Goal: Information Seeking & Learning: Learn about a topic

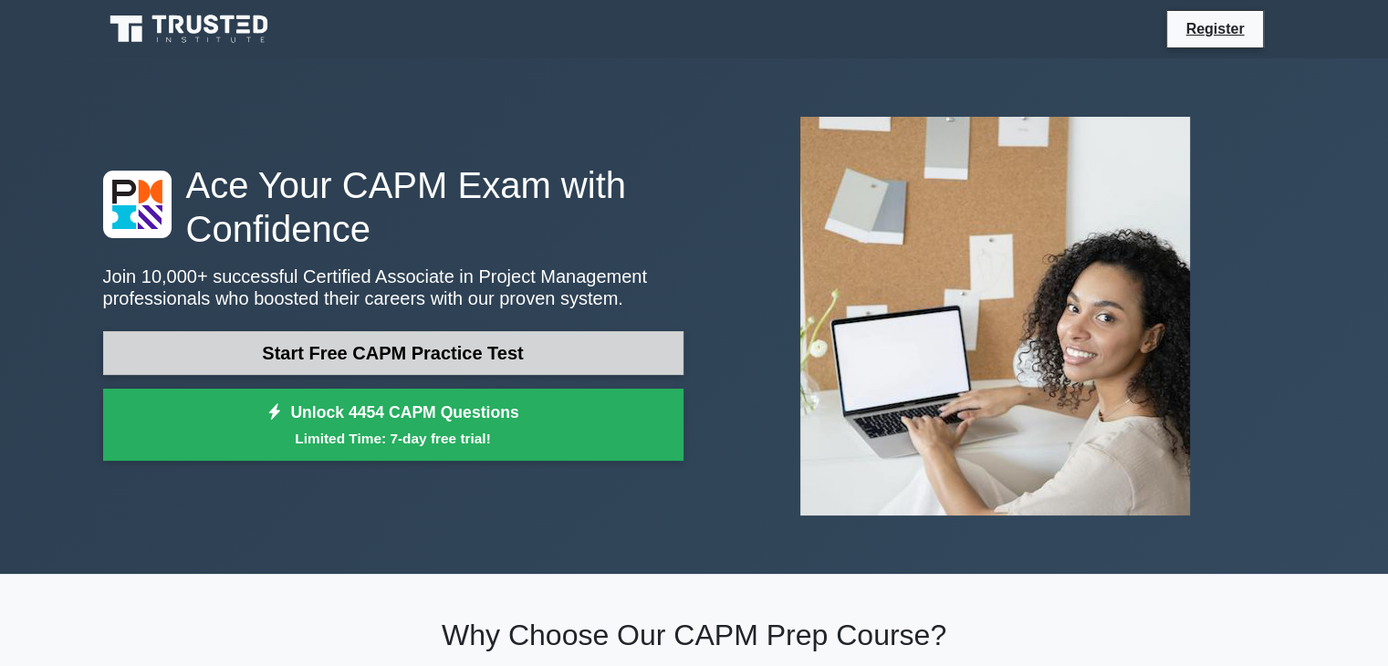
click at [412, 349] on link "Start Free CAPM Practice Test" at bounding box center [393, 353] width 580 height 44
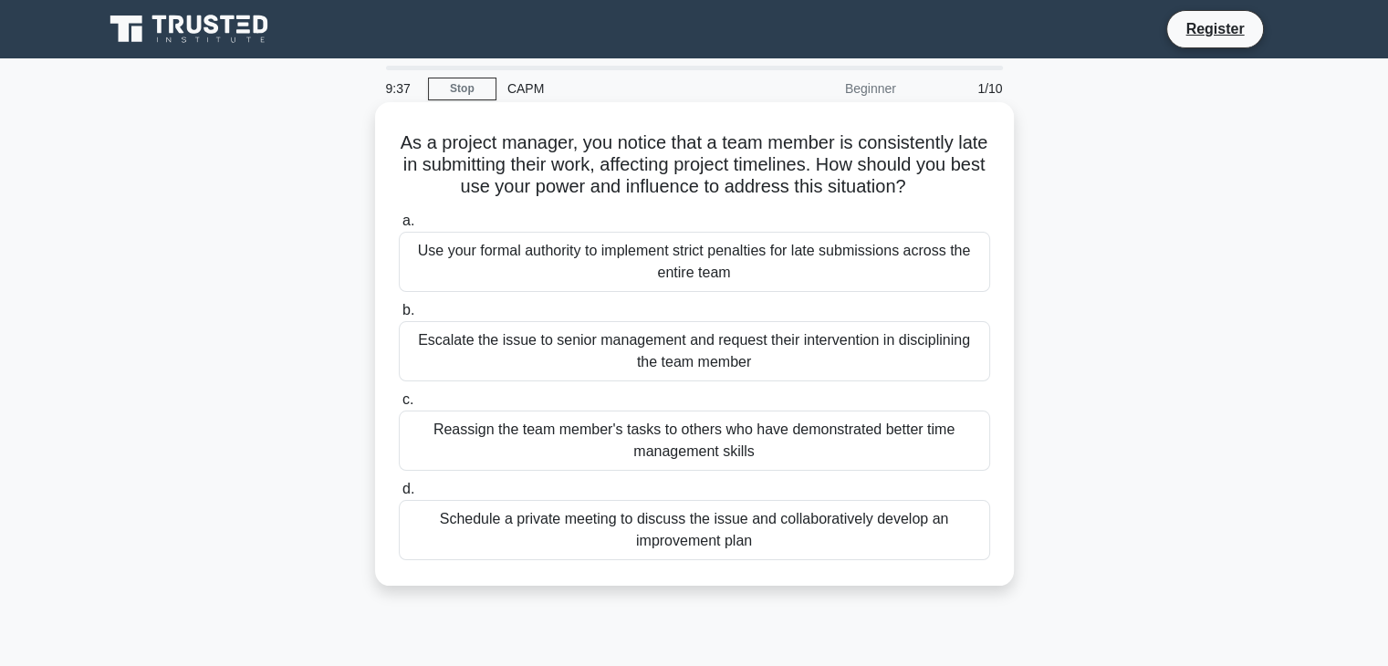
click at [838, 523] on div "Schedule a private meeting to discuss the issue and collaboratively develop an …" at bounding box center [694, 530] width 591 height 60
click at [399, 495] on input "d. Schedule a private meeting to discuss the issue and collaboratively develop …" at bounding box center [399, 490] width 0 height 12
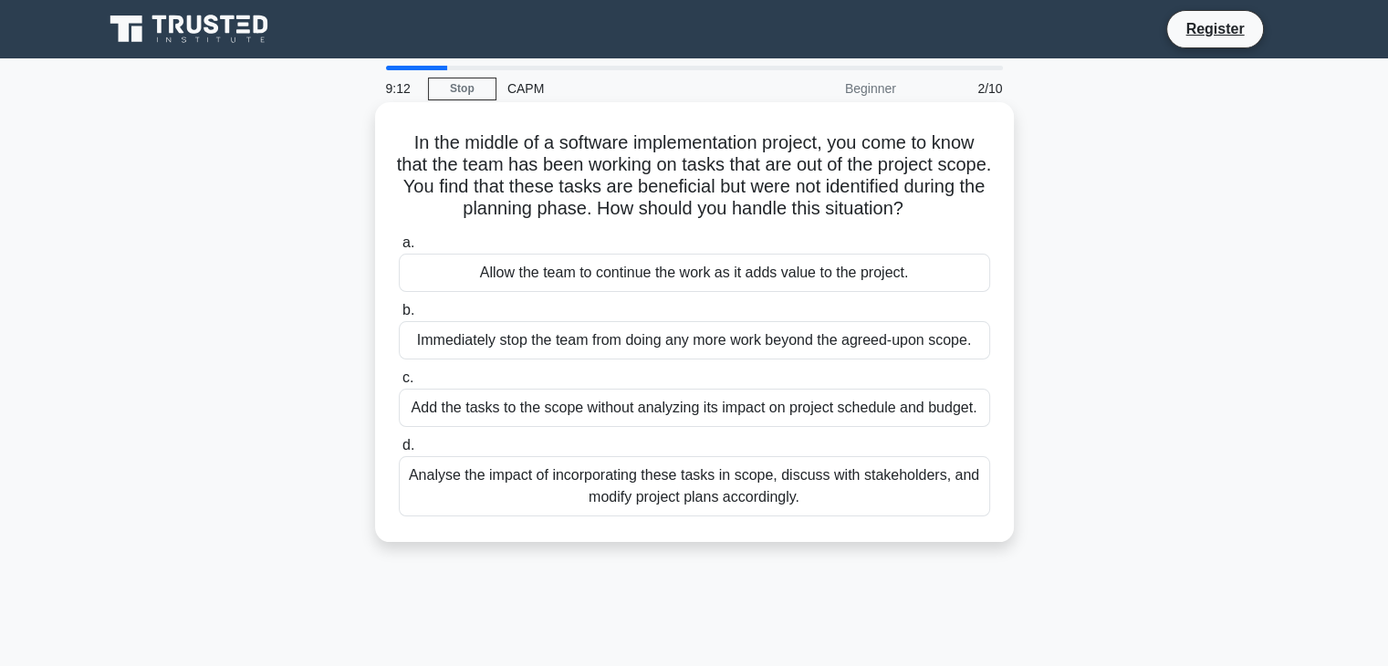
click at [732, 486] on div "Analyse the impact of incorporating these tasks in scope, discuss with stakehol…" at bounding box center [694, 486] width 591 height 60
click at [399, 452] on input "d. Analyse the impact of incorporating these tasks in scope, discuss with stake…" at bounding box center [399, 446] width 0 height 12
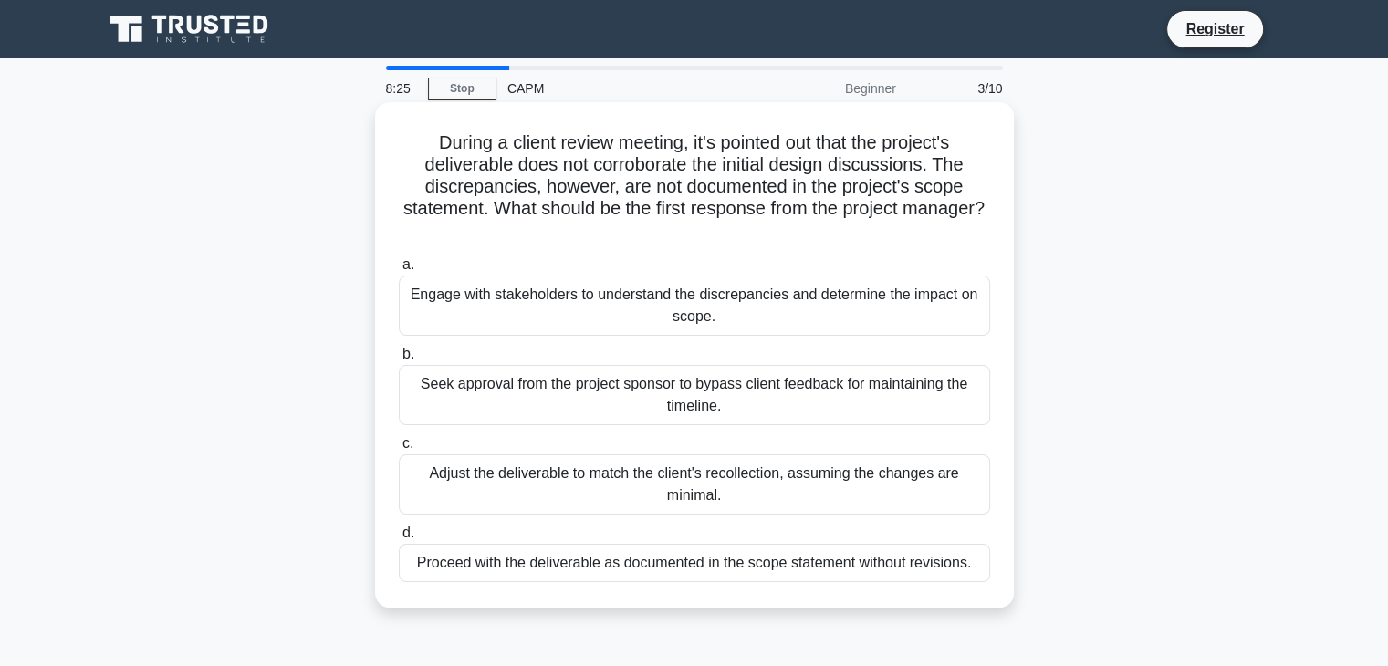
click at [753, 310] on div "Engage with stakeholders to understand the discrepancies and determine the impa…" at bounding box center [694, 306] width 591 height 60
click at [399, 271] on input "a. Engage with stakeholders to understand the discrepancies and determine the i…" at bounding box center [399, 265] width 0 height 12
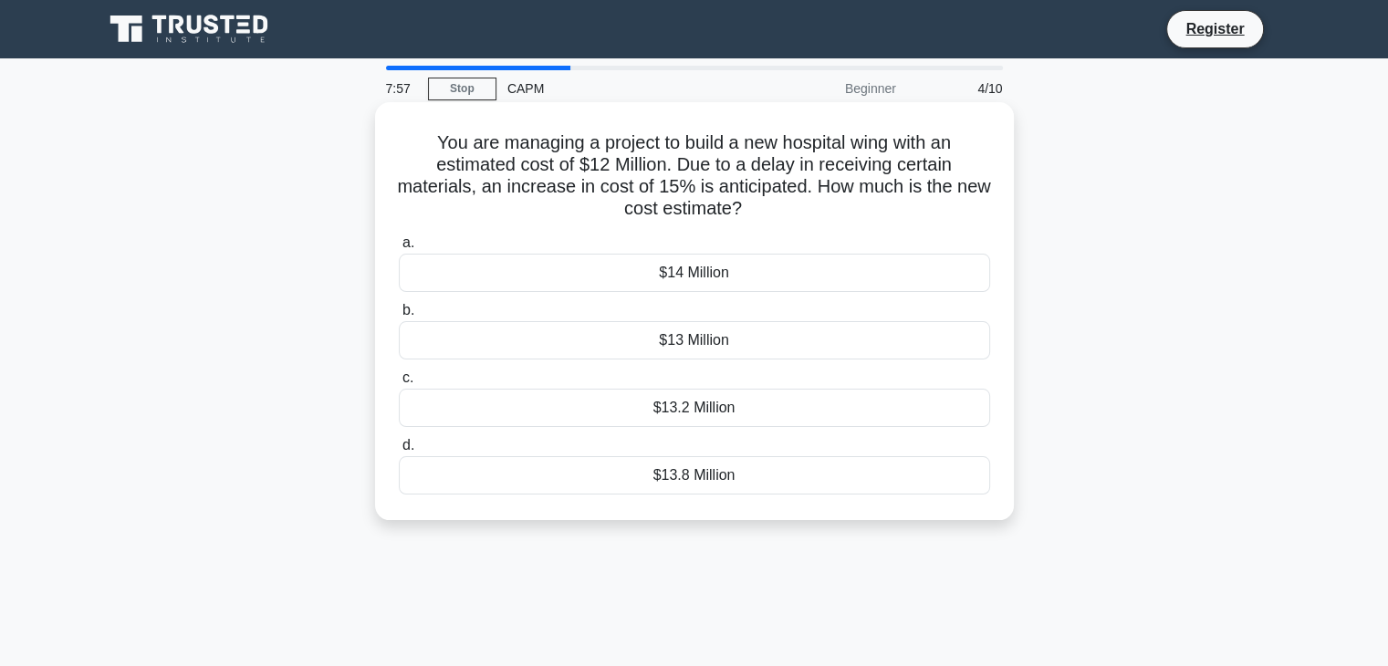
click at [732, 351] on div "$13 Million" at bounding box center [694, 340] width 591 height 38
click at [399, 317] on input "b. $13 Million" at bounding box center [399, 311] width 0 height 12
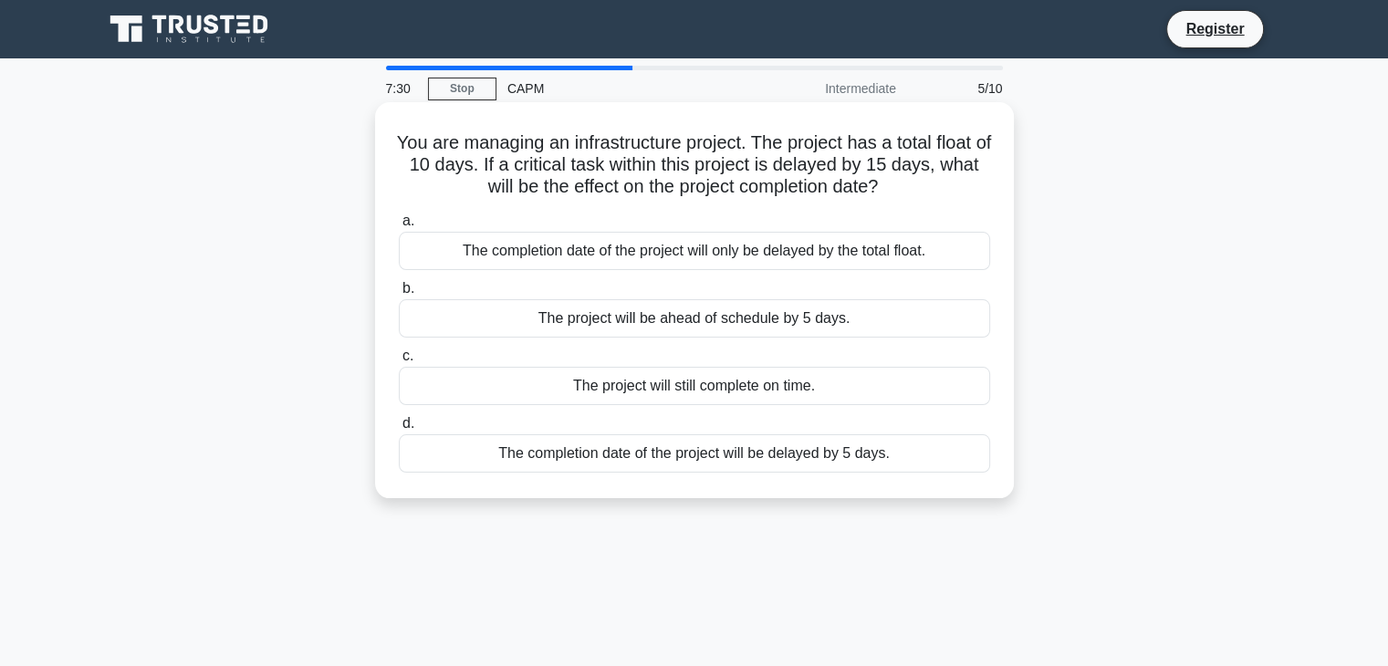
click at [826, 457] on div "The completion date of the project will be delayed by 5 days." at bounding box center [694, 453] width 591 height 38
click at [399, 430] on input "d. The completion date of the project will be delayed by 5 days." at bounding box center [399, 424] width 0 height 12
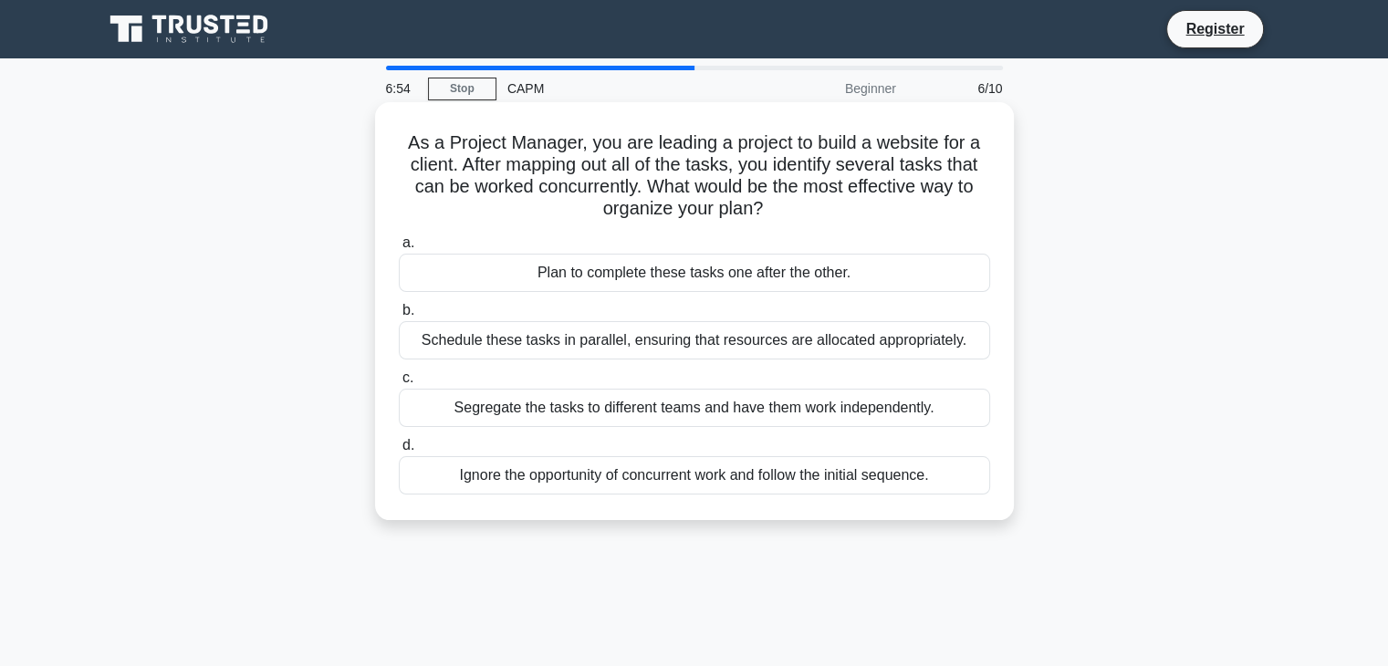
click at [714, 353] on div "Schedule these tasks in parallel, ensuring that resources are allocated appropr…" at bounding box center [694, 340] width 591 height 38
click at [399, 317] on input "b. Schedule these tasks in parallel, ensuring that resources are allocated appr…" at bounding box center [399, 311] width 0 height 12
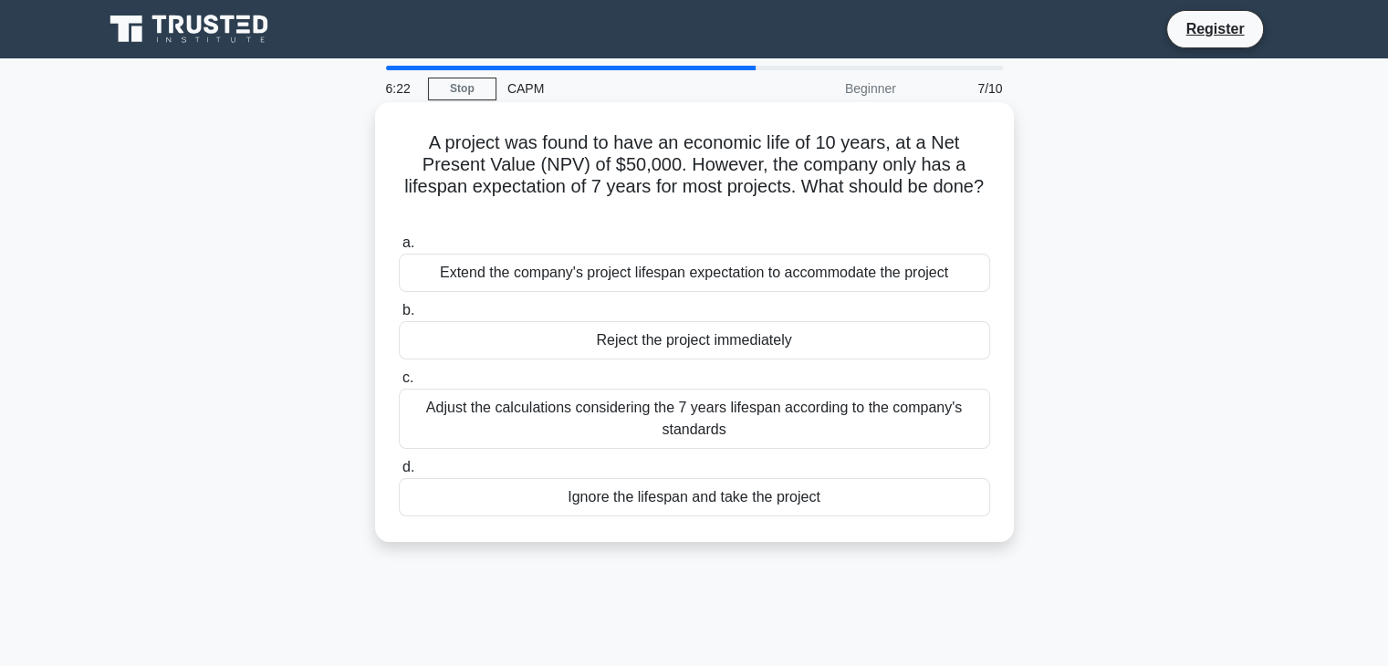
click at [720, 417] on div "Adjust the calculations considering the 7 years lifespan according to the compa…" at bounding box center [694, 419] width 591 height 60
click at [399, 384] on input "c. Adjust the calculations considering the 7 years lifespan according to the co…" at bounding box center [399, 378] width 0 height 12
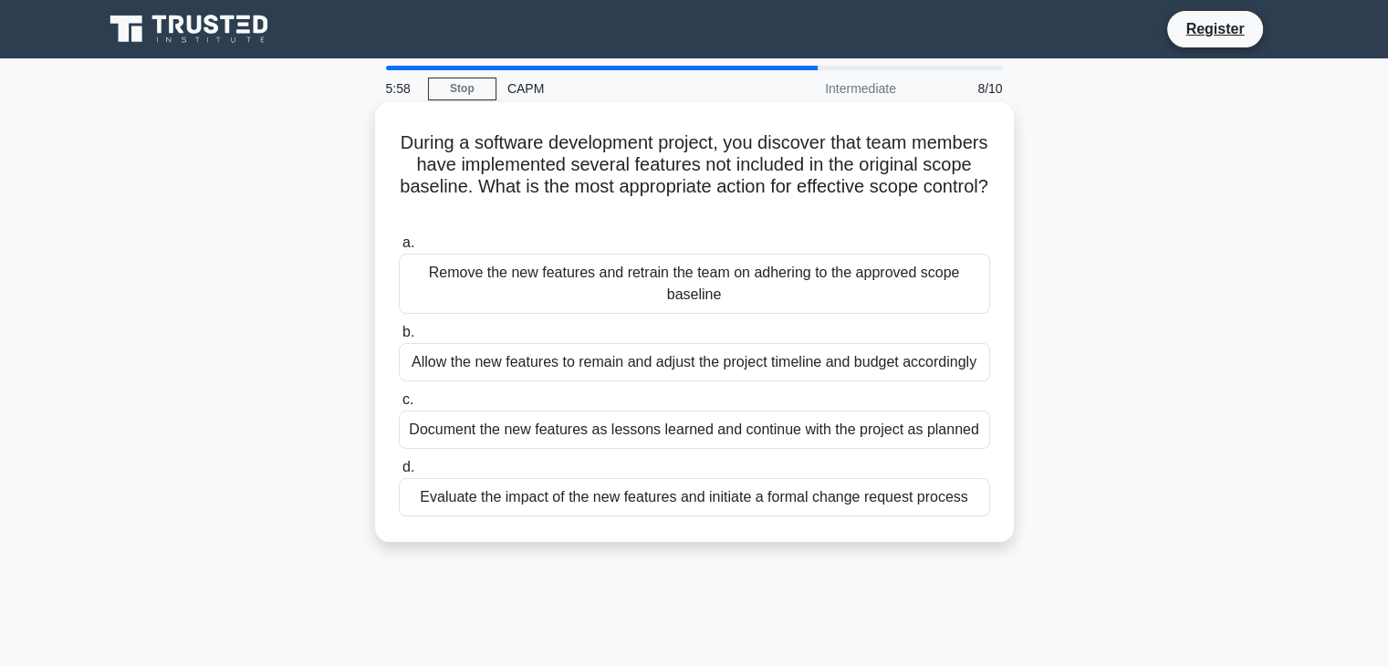
click at [755, 505] on div "Evaluate the impact of the new features and initiate a formal change request pr…" at bounding box center [694, 497] width 591 height 38
click at [399, 474] on input "d. Evaluate the impact of the new features and initiate a formal change request…" at bounding box center [399, 468] width 0 height 12
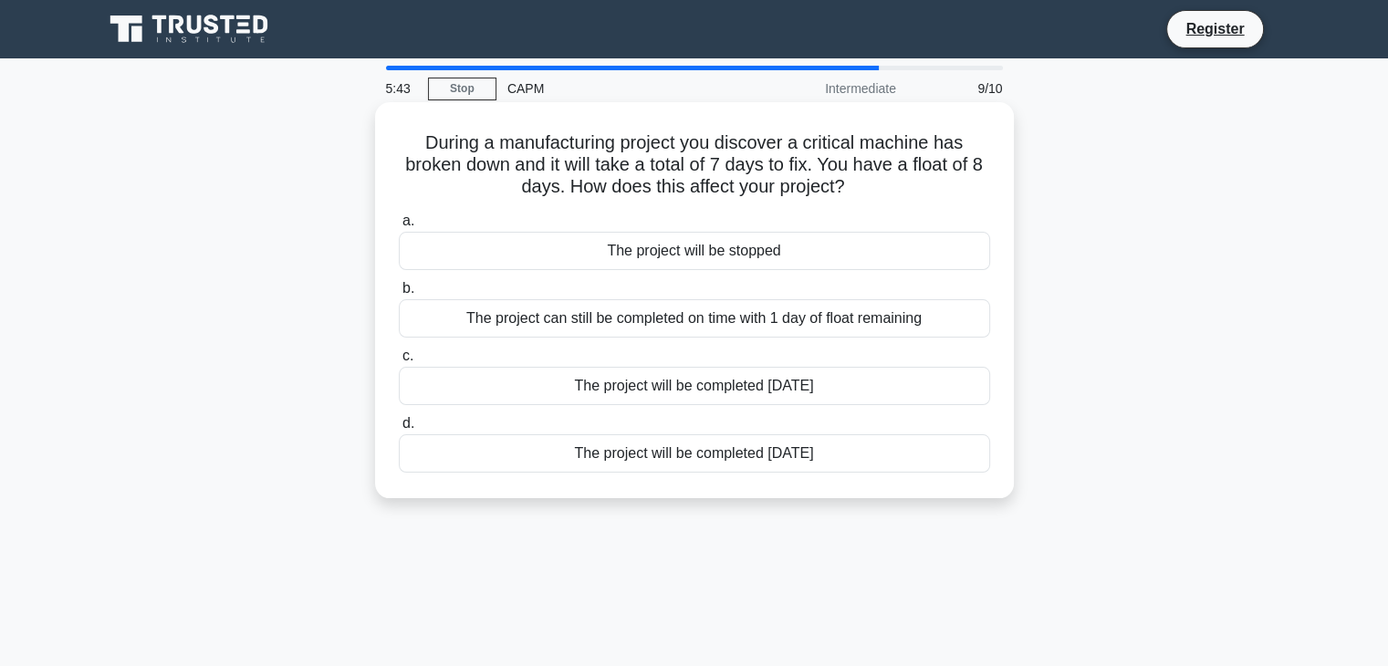
click at [697, 321] on div "The project can still be completed on time with 1 day of float remaining" at bounding box center [694, 318] width 591 height 38
click at [399, 295] on input "b. The project can still be completed on time with 1 day of float remaining" at bounding box center [399, 289] width 0 height 12
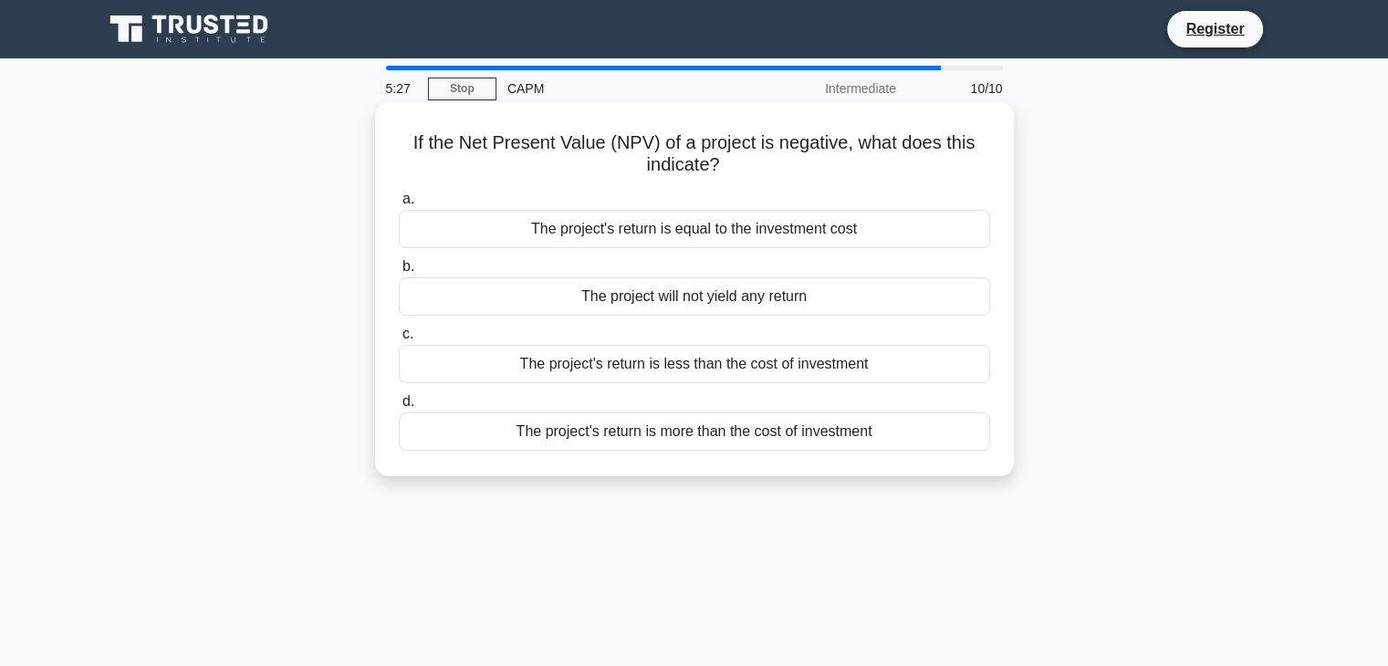
click at [759, 437] on div "The project's return is more than the cost of investment" at bounding box center [694, 431] width 591 height 38
click at [399, 408] on input "d. The project's return is more than the cost of investment" at bounding box center [399, 402] width 0 height 12
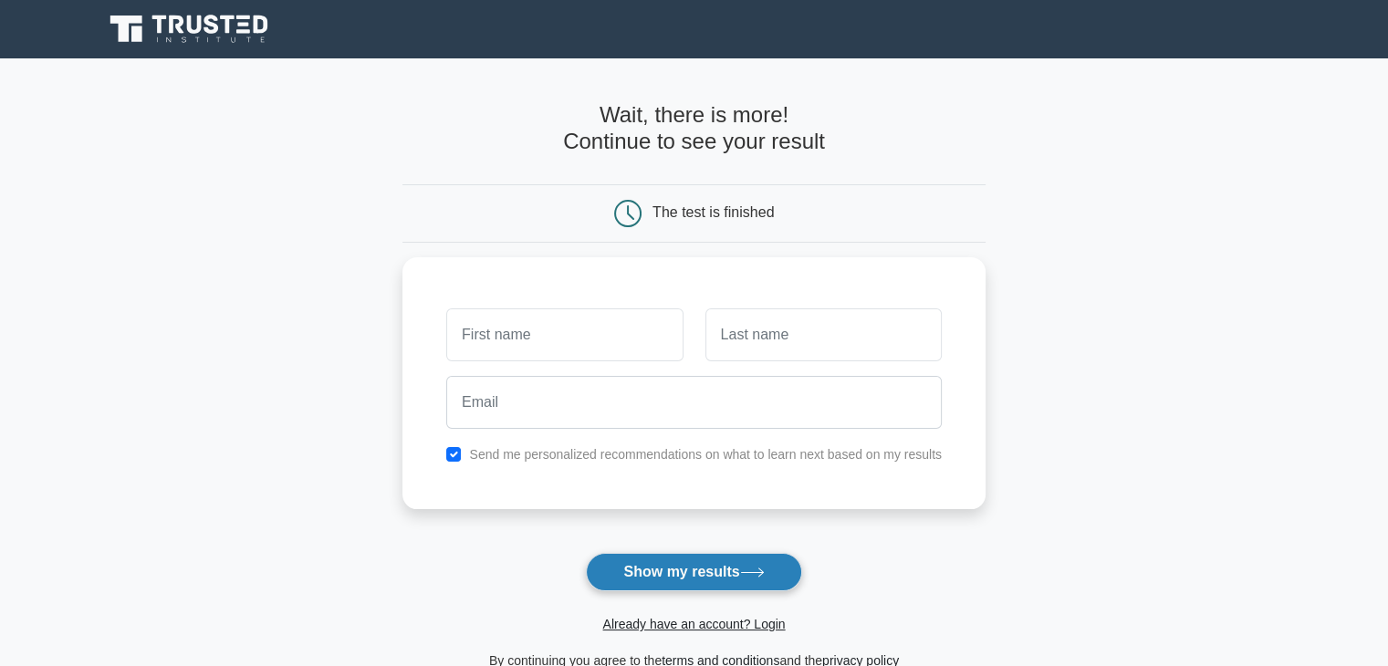
click at [759, 574] on icon at bounding box center [752, 572] width 25 height 10
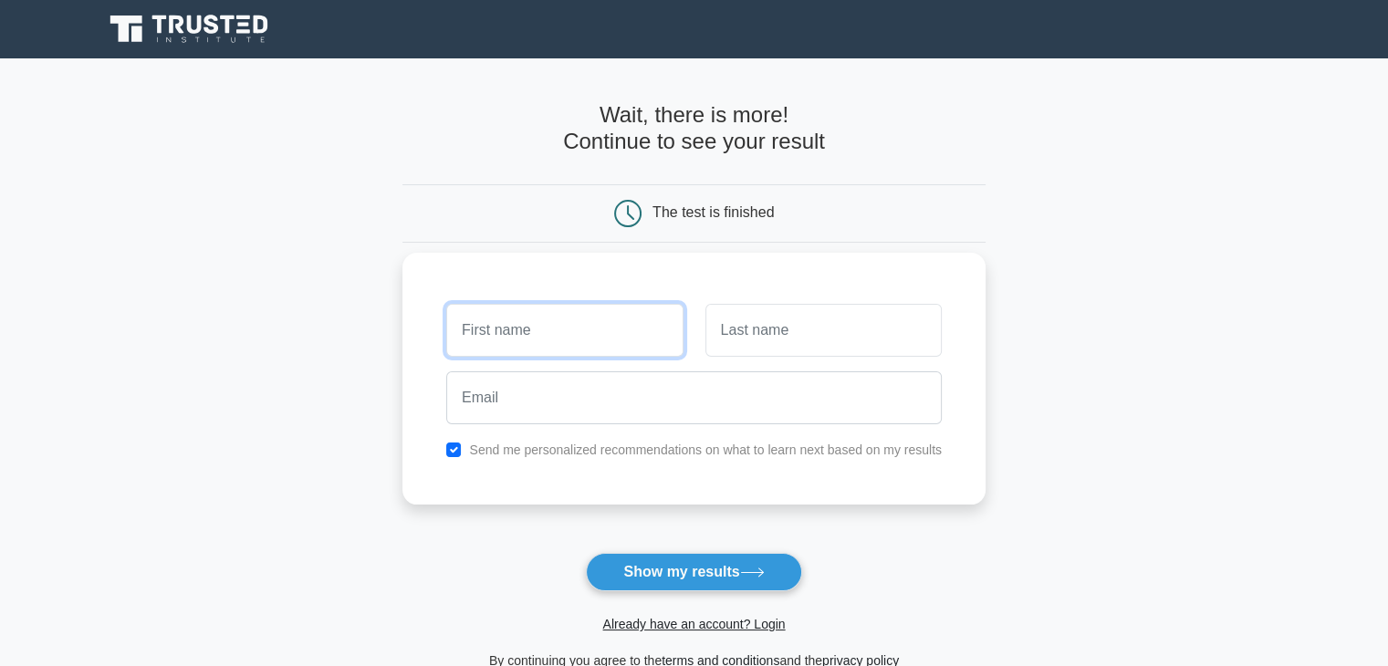
click at [607, 309] on input "text" at bounding box center [564, 330] width 236 height 53
